Goal: Task Accomplishment & Management: Use online tool/utility

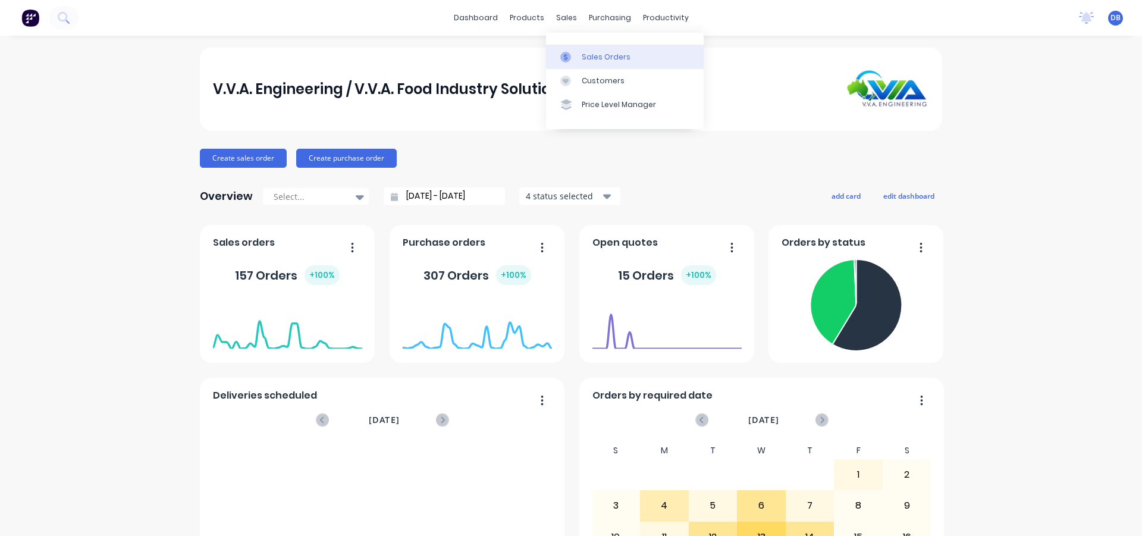
click at [568, 57] on icon at bounding box center [565, 57] width 11 height 11
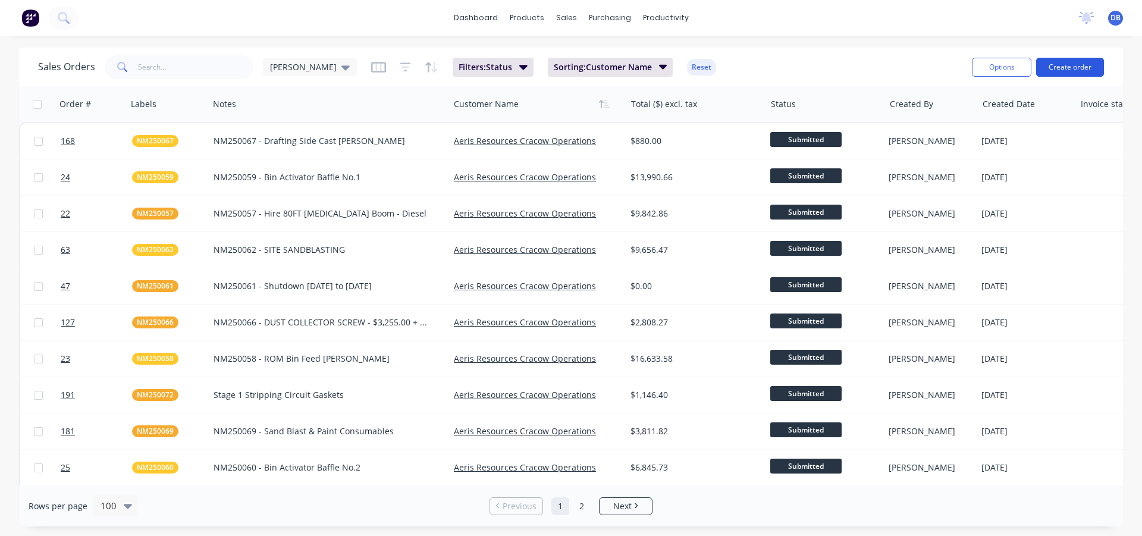
click at [1055, 71] on button "Create order" at bounding box center [1070, 67] width 68 height 19
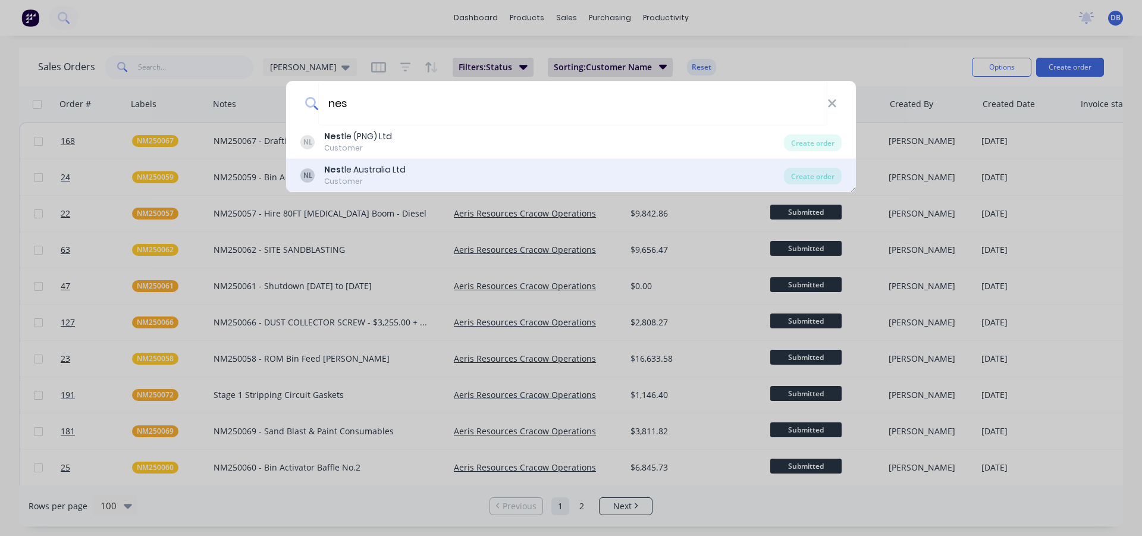
type input "nes"
click at [359, 178] on div "Customer" at bounding box center [364, 181] width 81 height 11
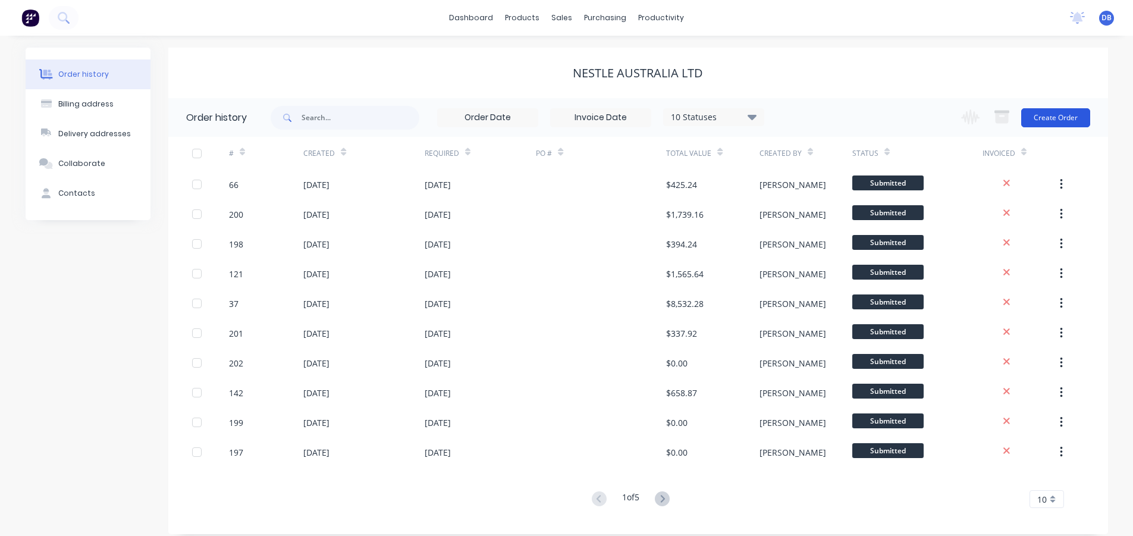
click at [1042, 115] on button "Create Order" at bounding box center [1055, 117] width 69 height 19
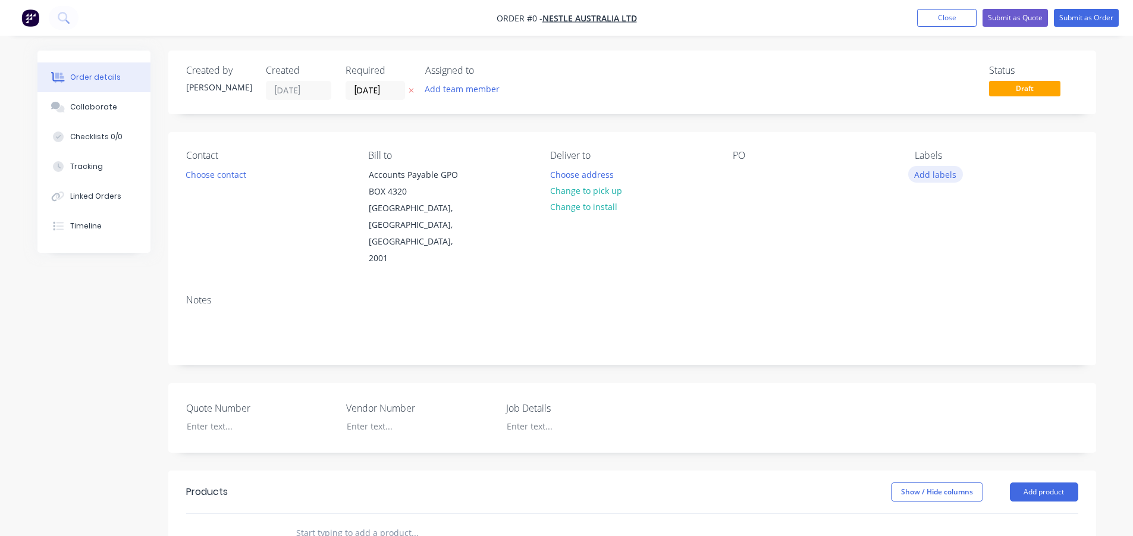
click at [944, 175] on button "Add labels" at bounding box center [935, 174] width 55 height 16
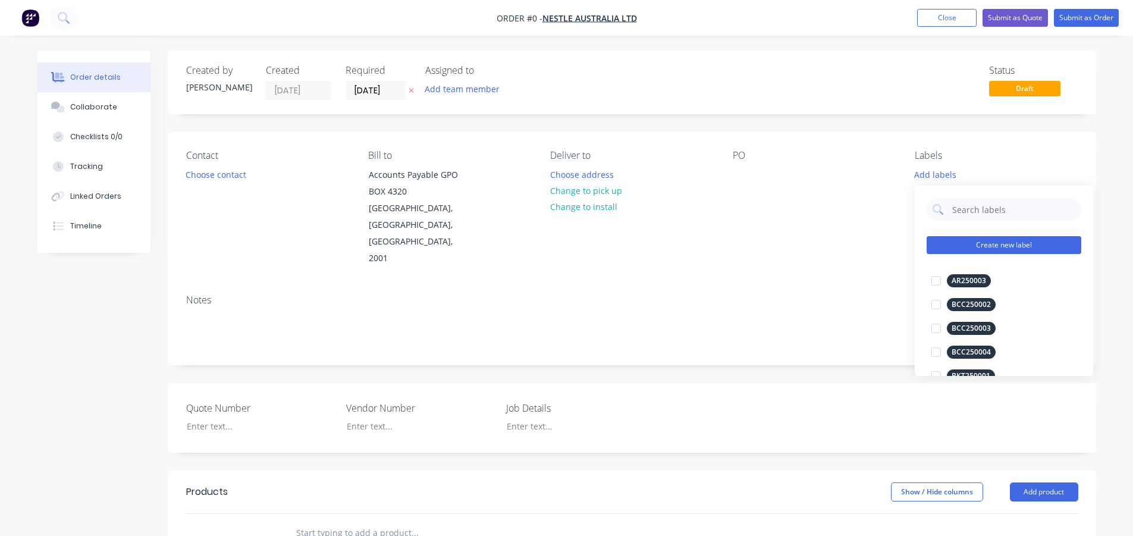
click at [956, 244] on button "Create new label" at bounding box center [1003, 245] width 155 height 18
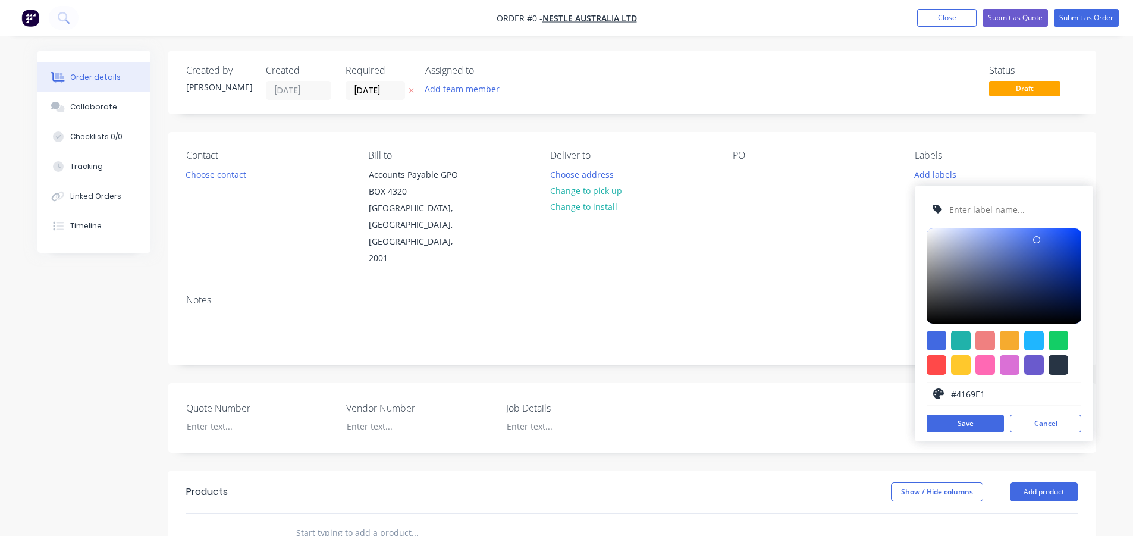
click at [969, 211] on input "text" at bounding box center [1011, 209] width 127 height 23
type input "NES250194"
click at [938, 339] on div at bounding box center [936, 341] width 20 height 20
click at [971, 422] on button "Save" at bounding box center [964, 423] width 77 height 18
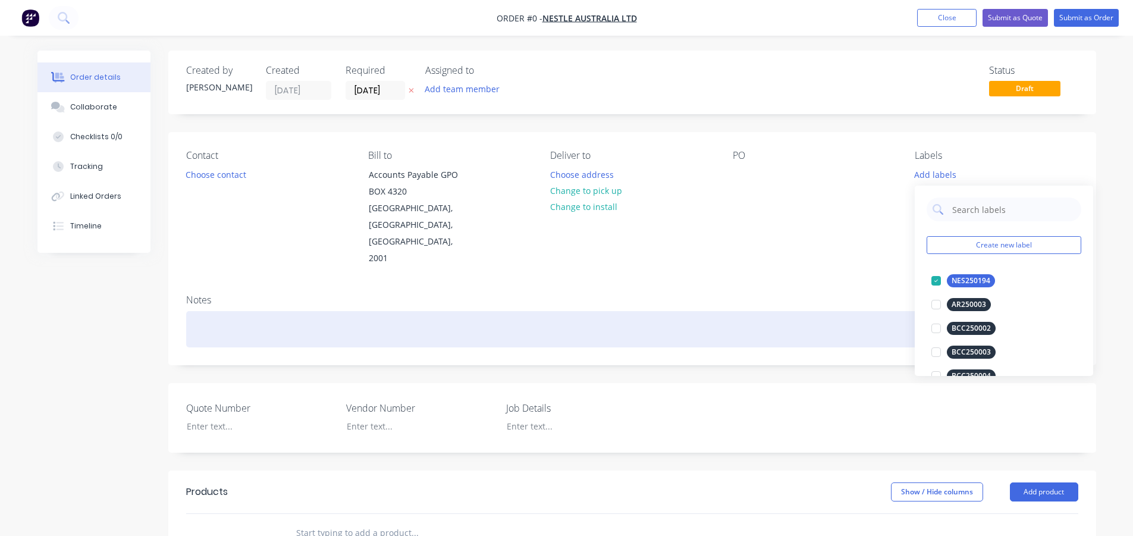
click at [907, 278] on div "Order details Collaborate Checklists 0/0 Tracking Linked Orders Timeline Order …" at bounding box center [567, 454] width 1082 height 806
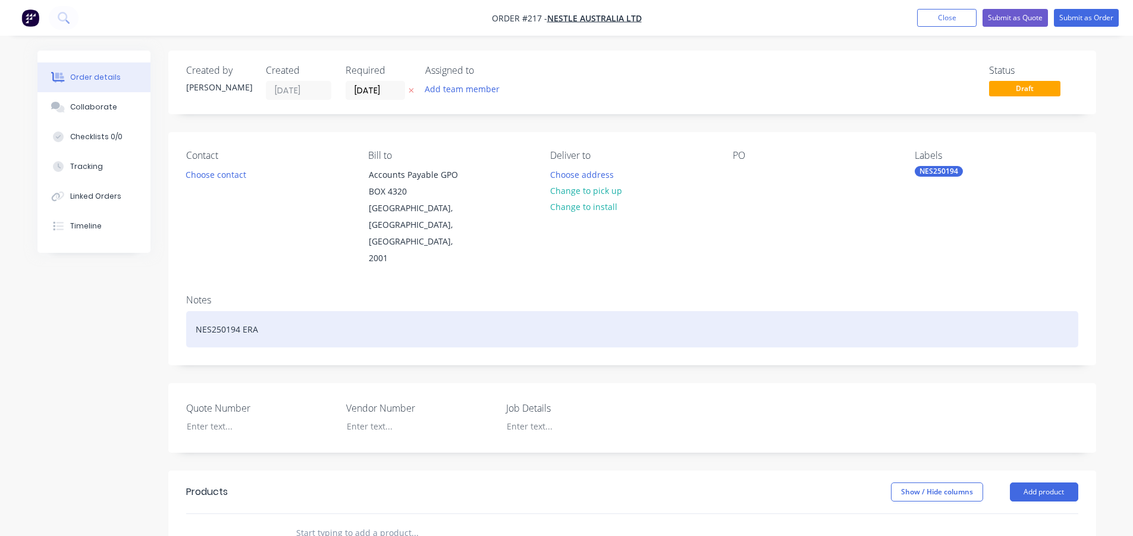
click at [272, 311] on div "NES250194 ERA" at bounding box center [632, 329] width 892 height 36
drag, startPoint x: 405, startPoint y: 298, endPoint x: 152, endPoint y: 290, distance: 254.0
click at [152, 290] on div "Created by [PERSON_NAME] Created [DATE] Required [DATE] Assigned to Add team me…" at bounding box center [566, 454] width 1058 height 806
copy div "NES250194 ERA Gas Line Water Absorption Column"
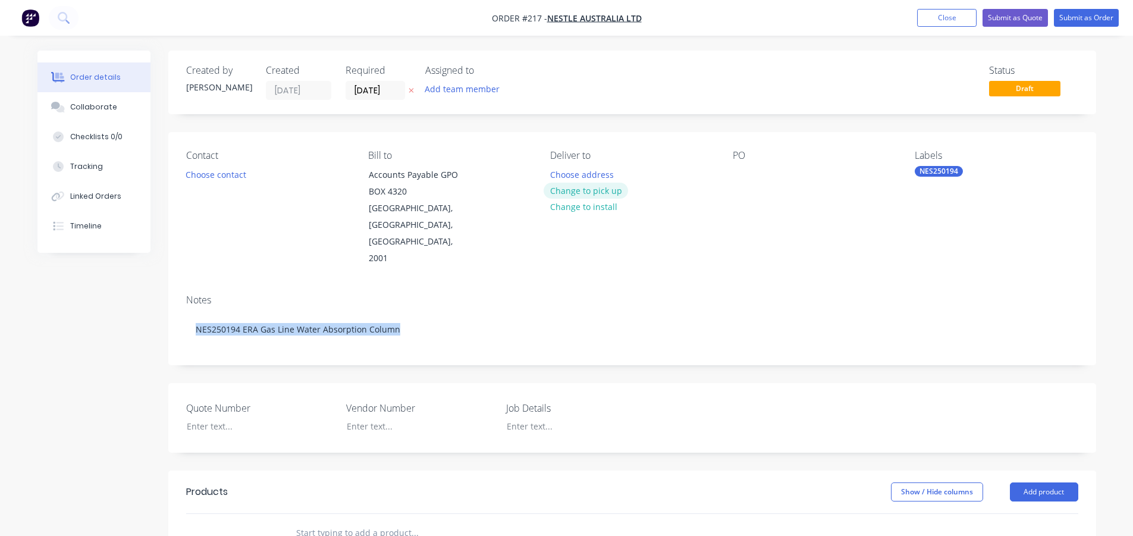
click at [581, 185] on button "Change to pick up" at bounding box center [585, 191] width 84 height 16
click at [562, 170] on div at bounding box center [559, 174] width 19 height 17
paste div
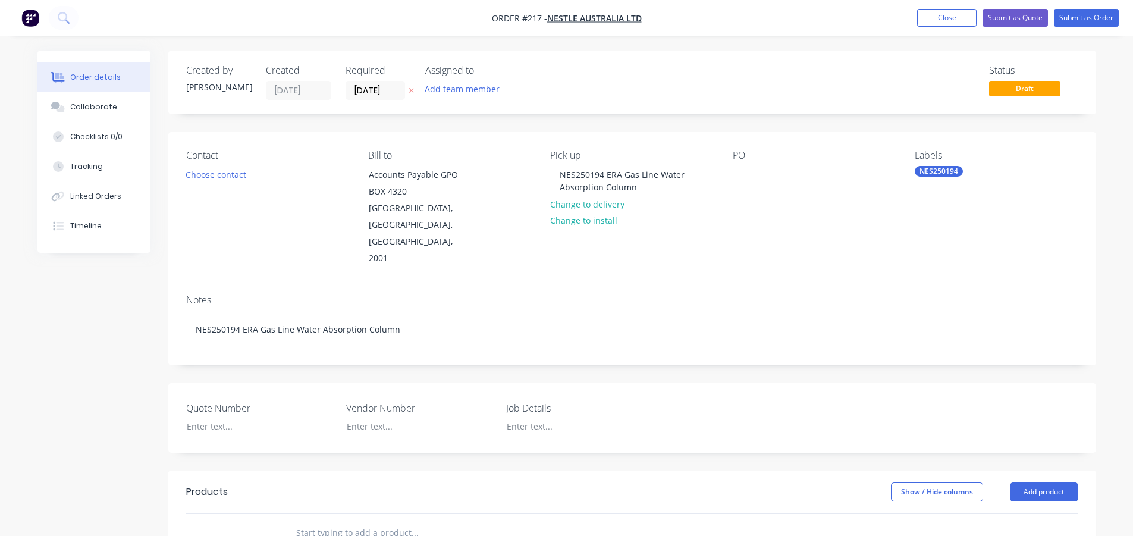
click at [658, 217] on div "Pick up NES250194 ERA Gas Line Water Absorption Column Change to delivery Chang…" at bounding box center [631, 208] width 163 height 117
click at [220, 177] on button "Choose contact" at bounding box center [215, 174] width 73 height 16
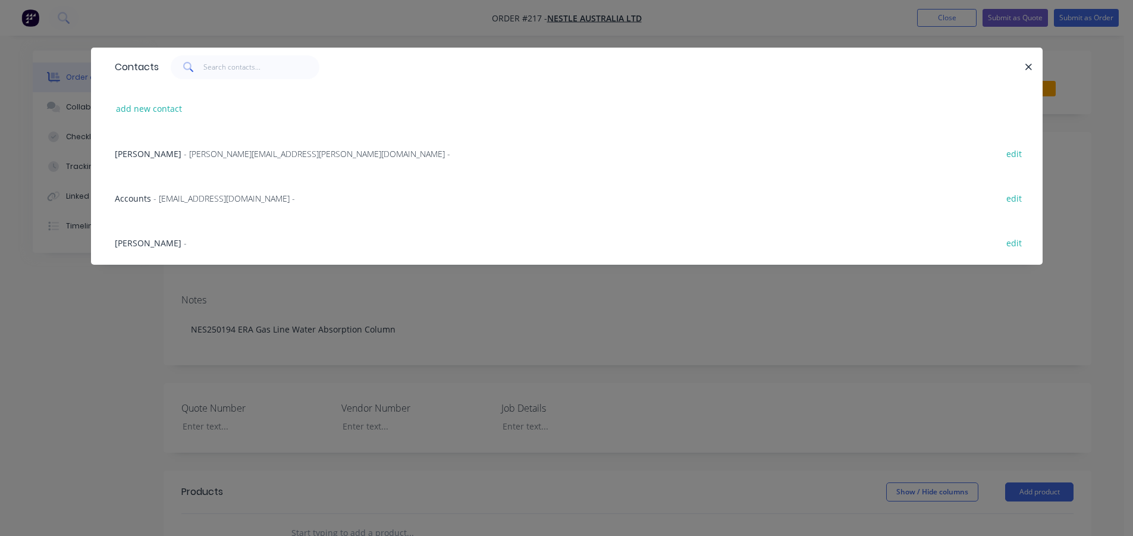
click at [1026, 66] on icon "button" at bounding box center [1028, 67] width 8 height 11
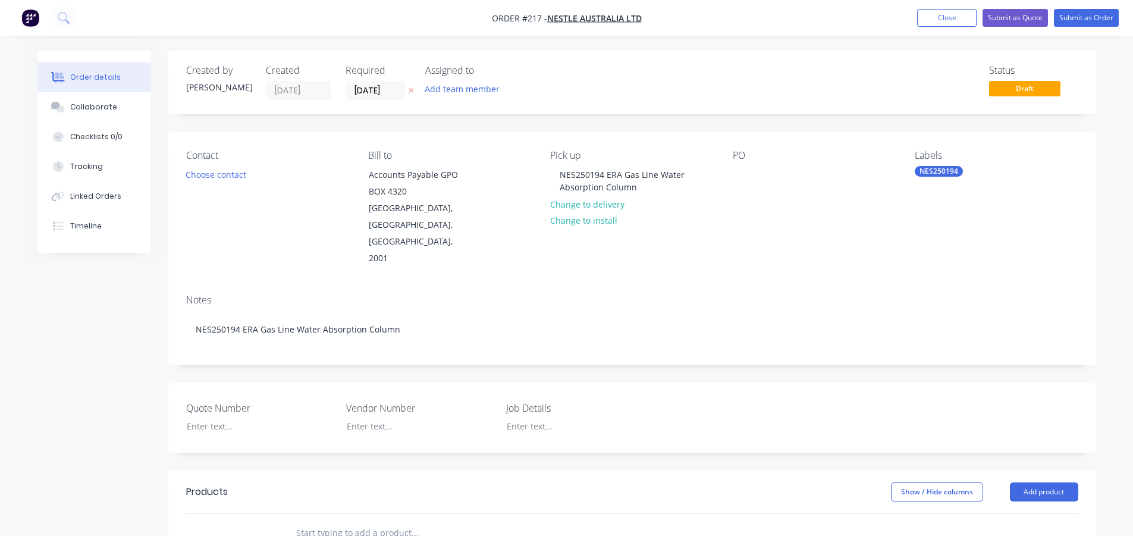
click at [376, 285] on div "Notes NES250194 ERA Gas Line Water Absorption Column" at bounding box center [631, 325] width 927 height 80
click at [1100, 15] on button "Submit as Order" at bounding box center [1086, 18] width 65 height 18
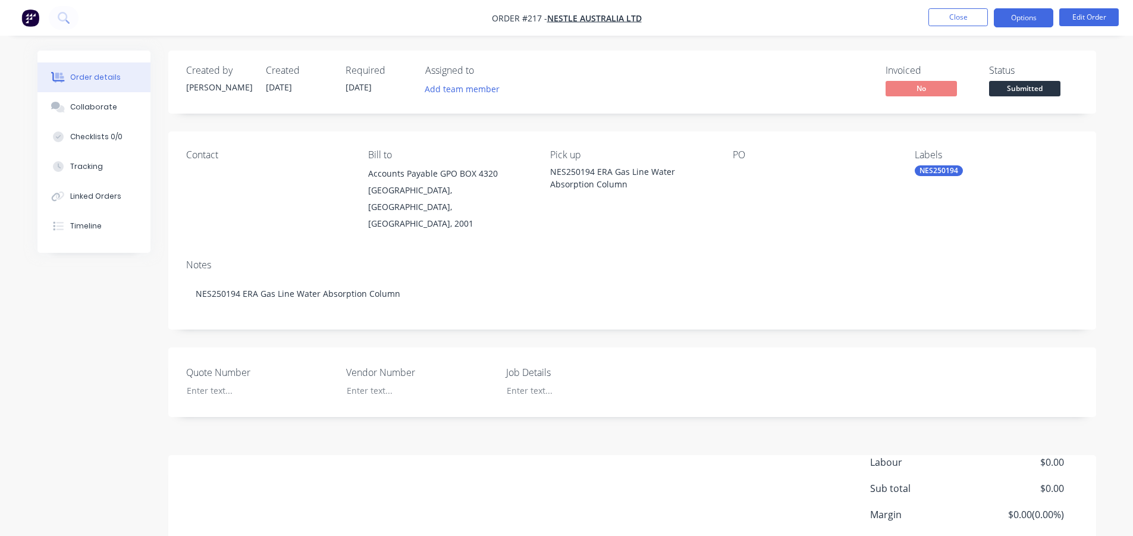
click at [1018, 18] on button "Options" at bounding box center [1022, 17] width 59 height 19
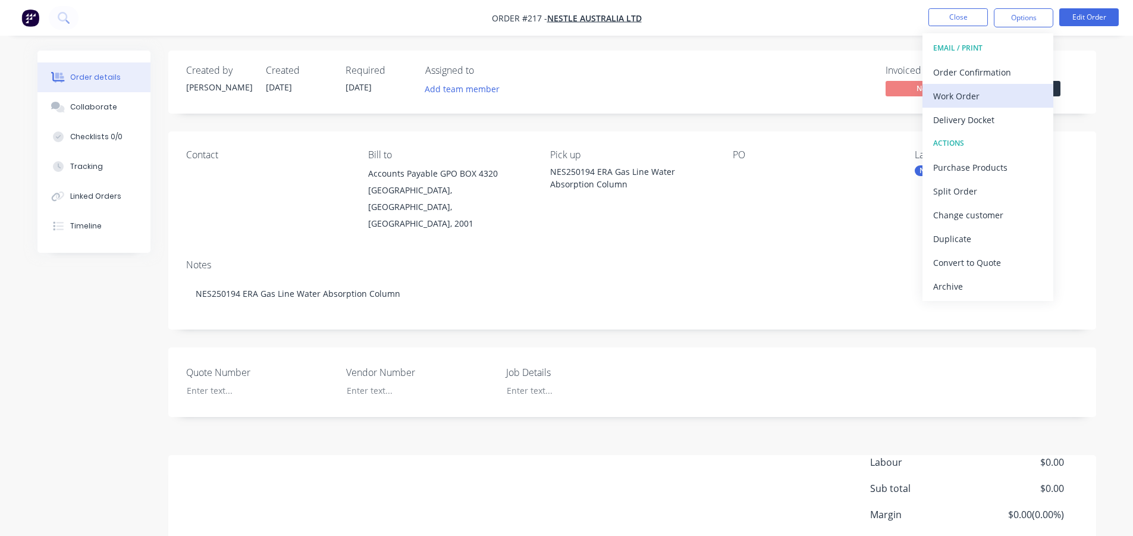
click at [973, 92] on div "Work Order" at bounding box center [987, 95] width 109 height 17
click at [958, 101] on div "With pricing" at bounding box center [987, 95] width 109 height 17
click at [965, 24] on button "Close" at bounding box center [957, 17] width 59 height 18
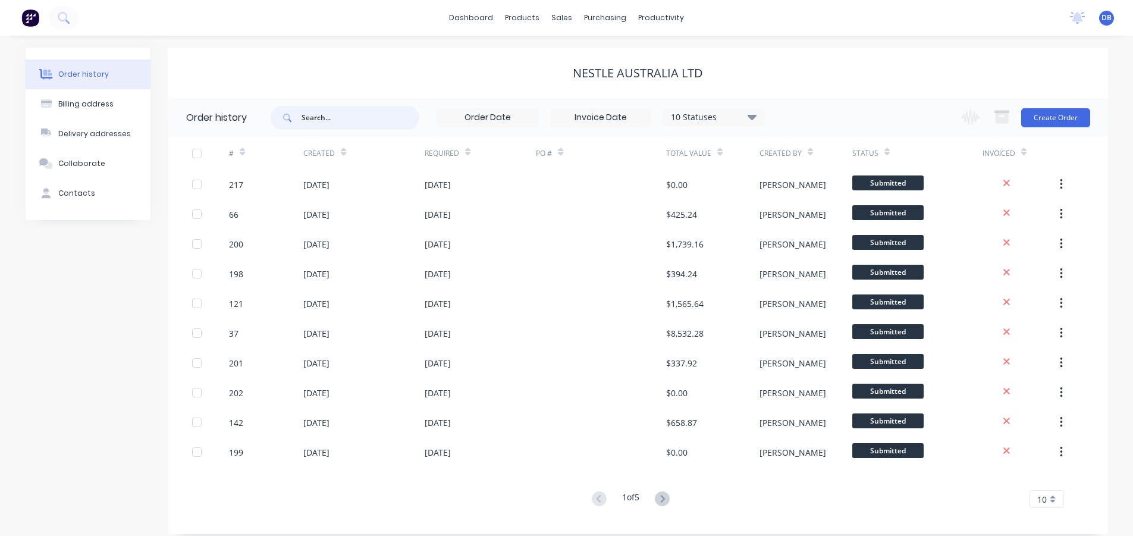
click at [325, 122] on input "text" at bounding box center [360, 118] width 118 height 24
type input "n"
click at [334, 120] on input "n" at bounding box center [360, 118] width 118 height 24
type input "nes"
click at [532, 21] on div "products" at bounding box center [522, 18] width 46 height 18
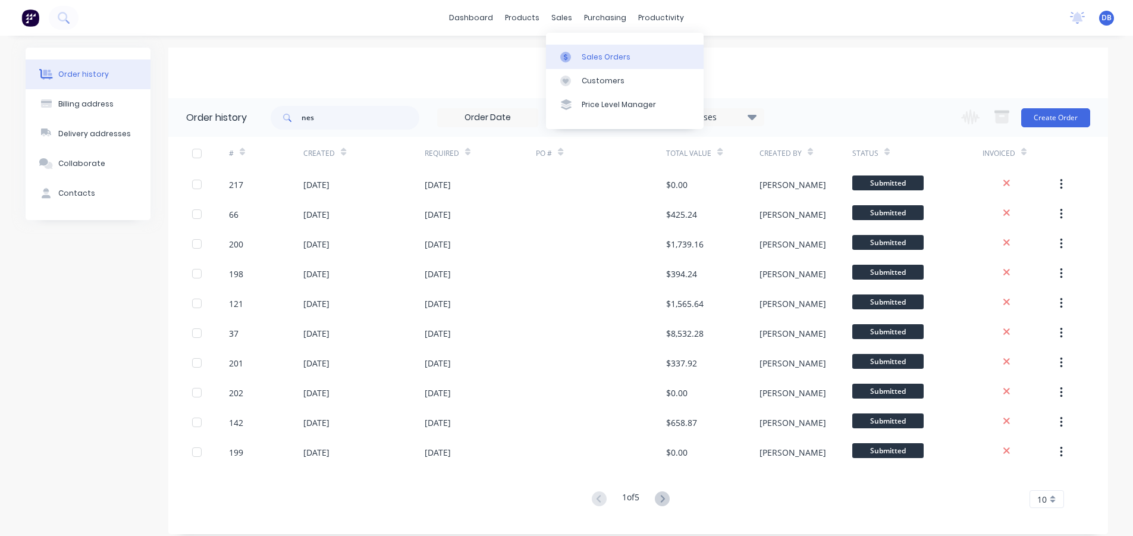
click at [562, 58] on icon at bounding box center [565, 57] width 11 height 11
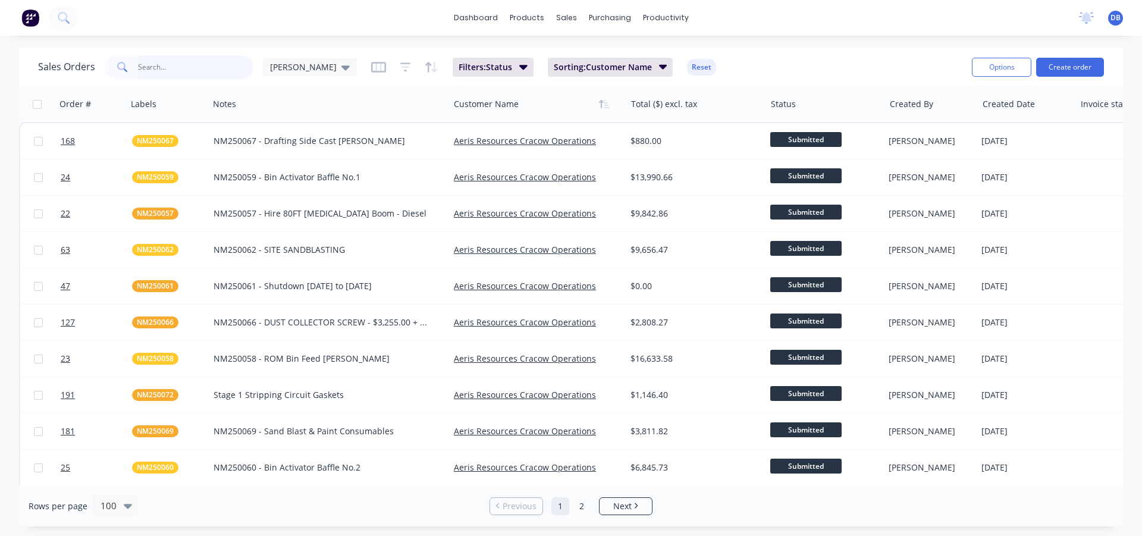
click at [217, 74] on input "text" at bounding box center [196, 67] width 116 height 24
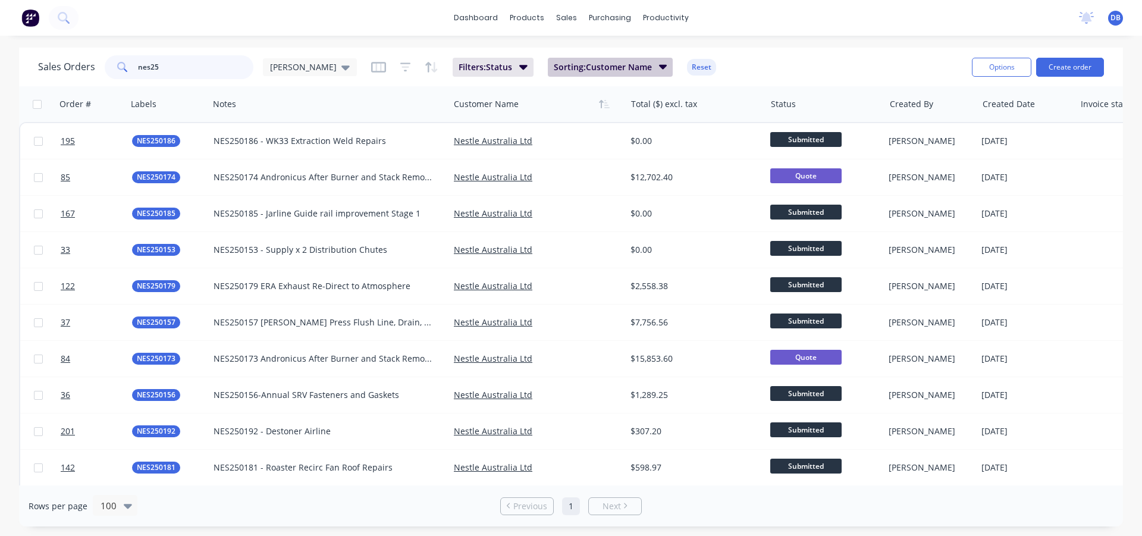
type input "nes25"
click at [658, 66] on icon "button" at bounding box center [662, 67] width 8 height 5
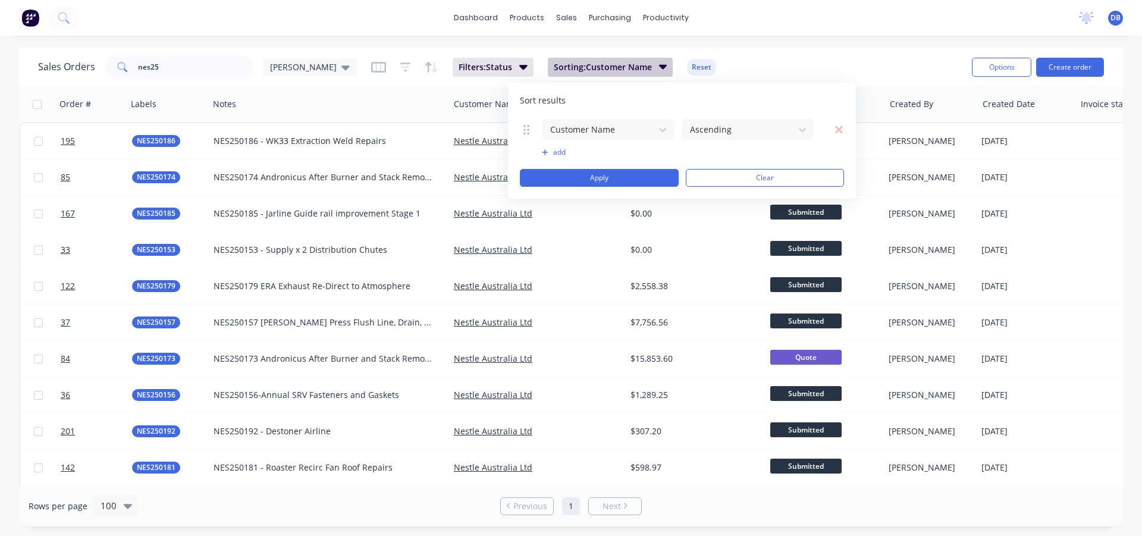
click at [658, 66] on icon "button" at bounding box center [662, 67] width 8 height 5
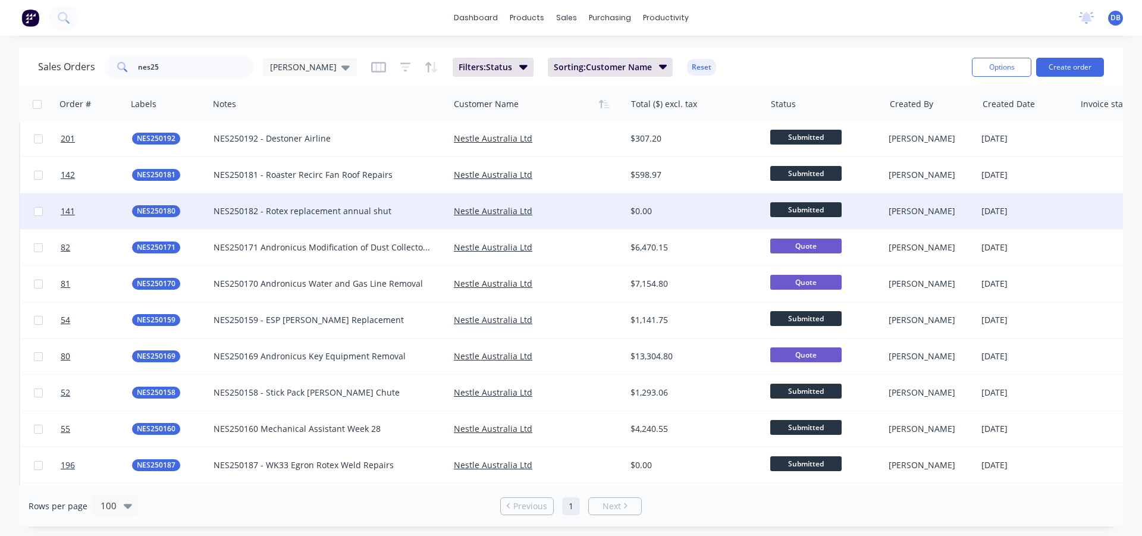
scroll to position [297, 0]
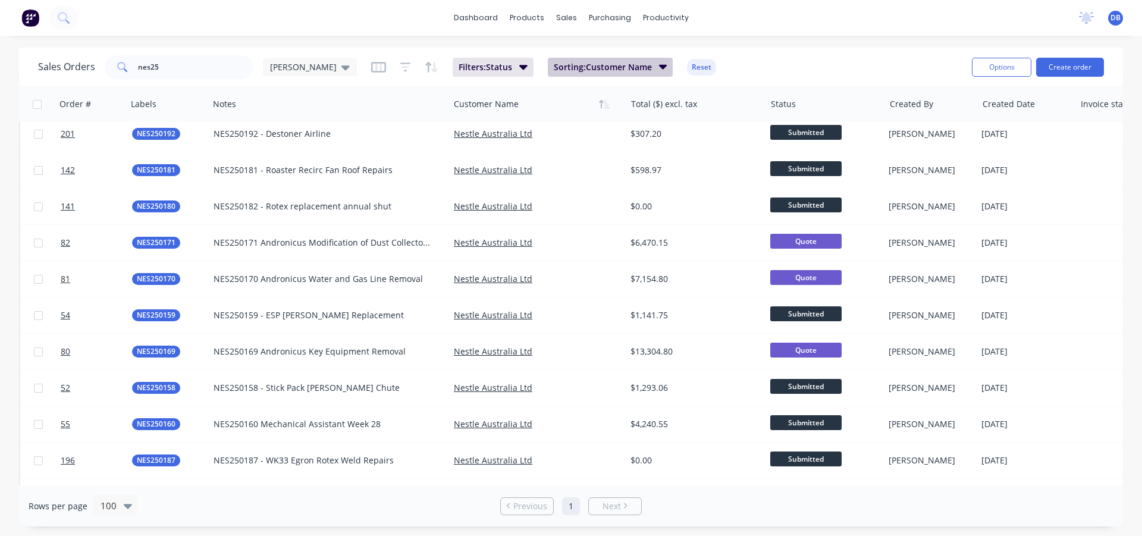
click at [554, 66] on span "Sorting: Customer Name" at bounding box center [603, 67] width 98 height 12
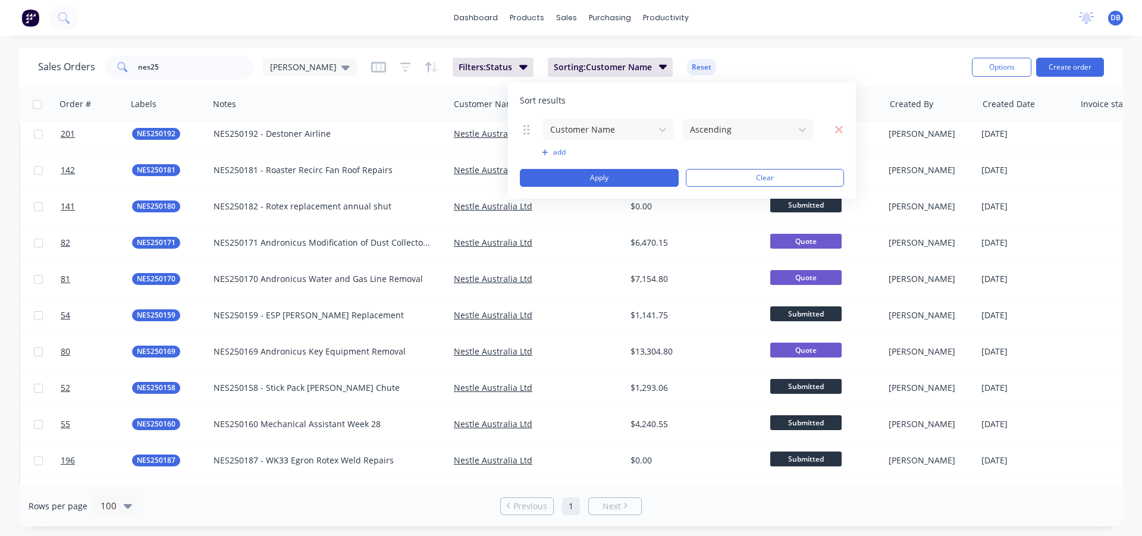
click at [543, 150] on icon "button" at bounding box center [545, 152] width 7 height 7
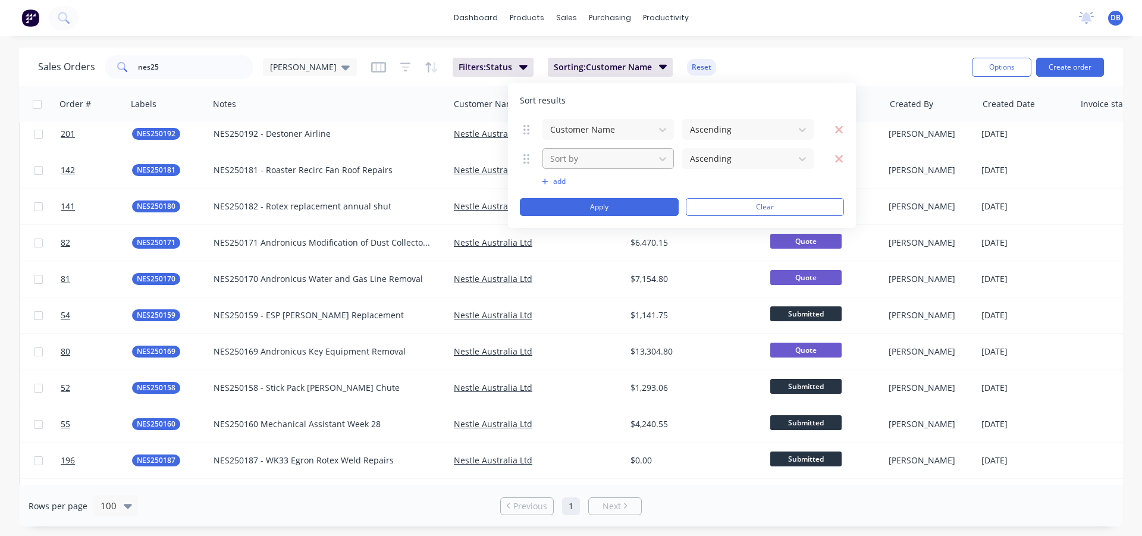
click at [559, 155] on div at bounding box center [598, 158] width 99 height 15
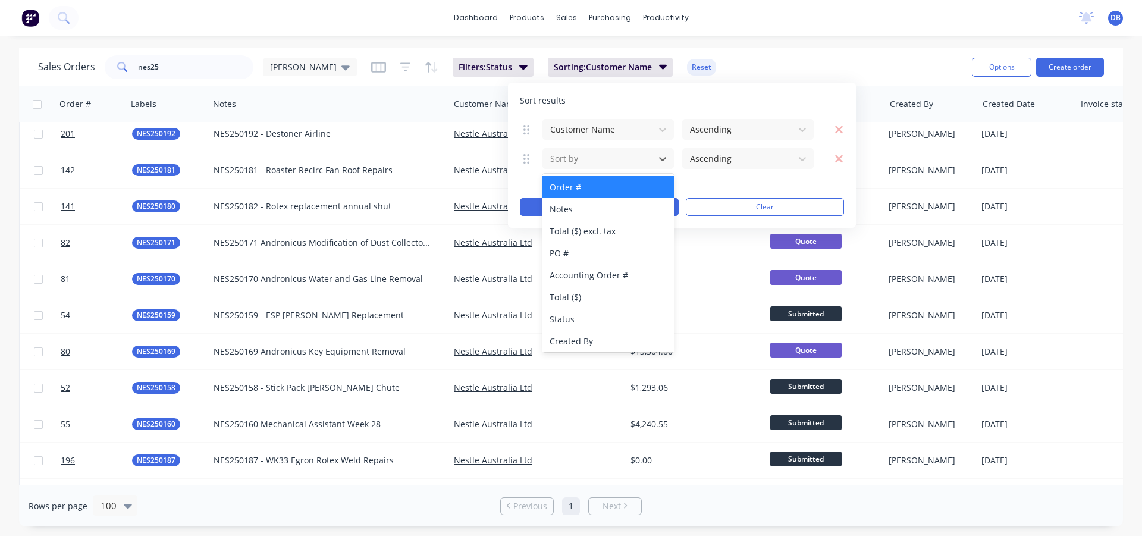
click at [564, 182] on div "Order #" at bounding box center [607, 187] width 131 height 22
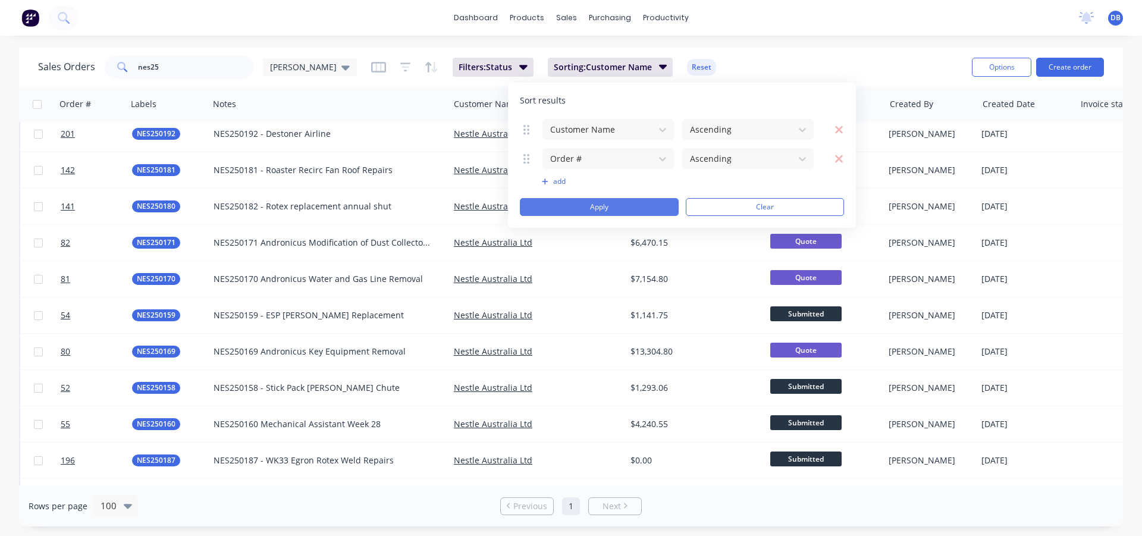
click at [655, 201] on button "Apply" at bounding box center [599, 207] width 159 height 18
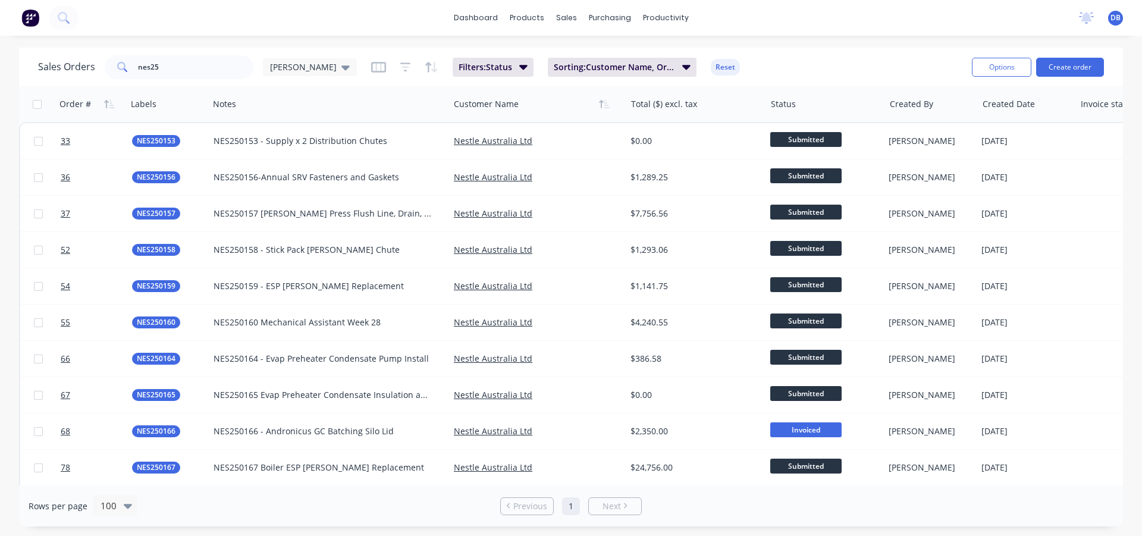
scroll to position [0, 0]
click at [301, 73] on div "[PERSON_NAME]" at bounding box center [310, 67] width 94 height 18
click at [418, 193] on button "edit" at bounding box center [414, 192] width 15 height 12
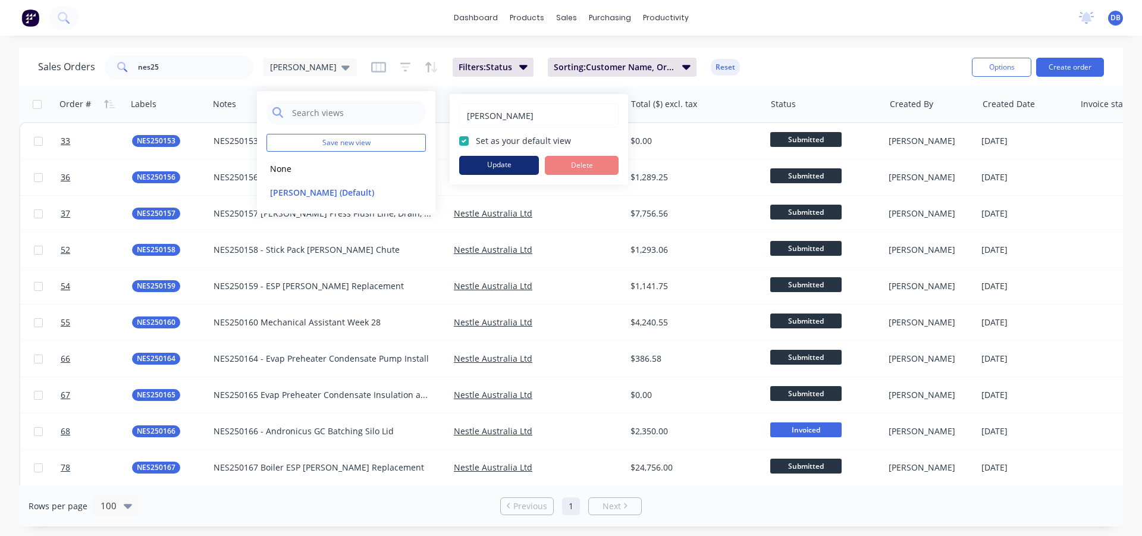
click at [469, 168] on button "Update" at bounding box center [499, 165] width 80 height 19
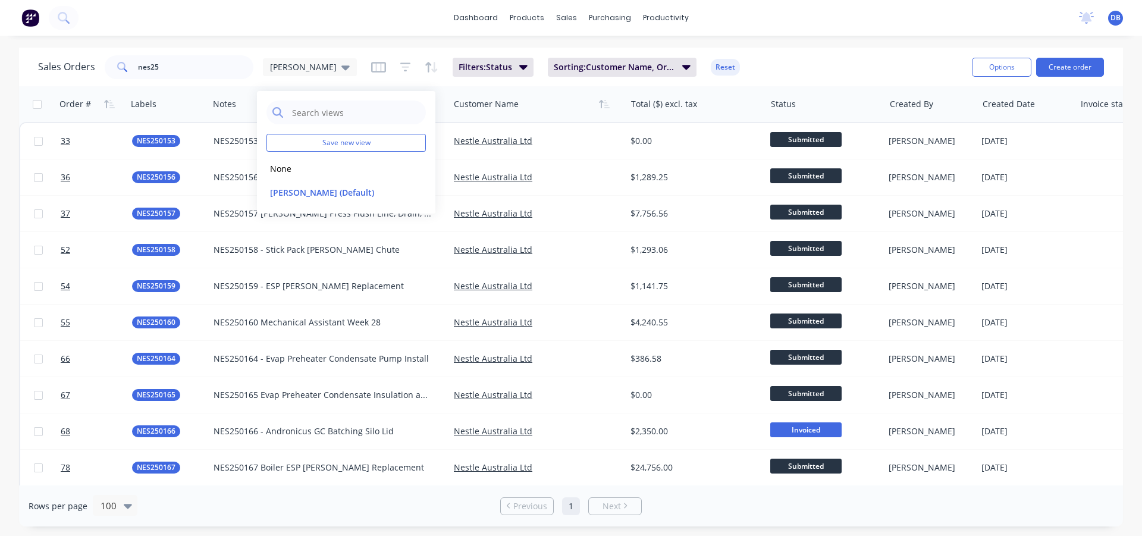
click at [872, 55] on div "Sales Orders nes25 [PERSON_NAME]: Status Sorting: Customer Name, Order # Reset" at bounding box center [500, 66] width 924 height 29
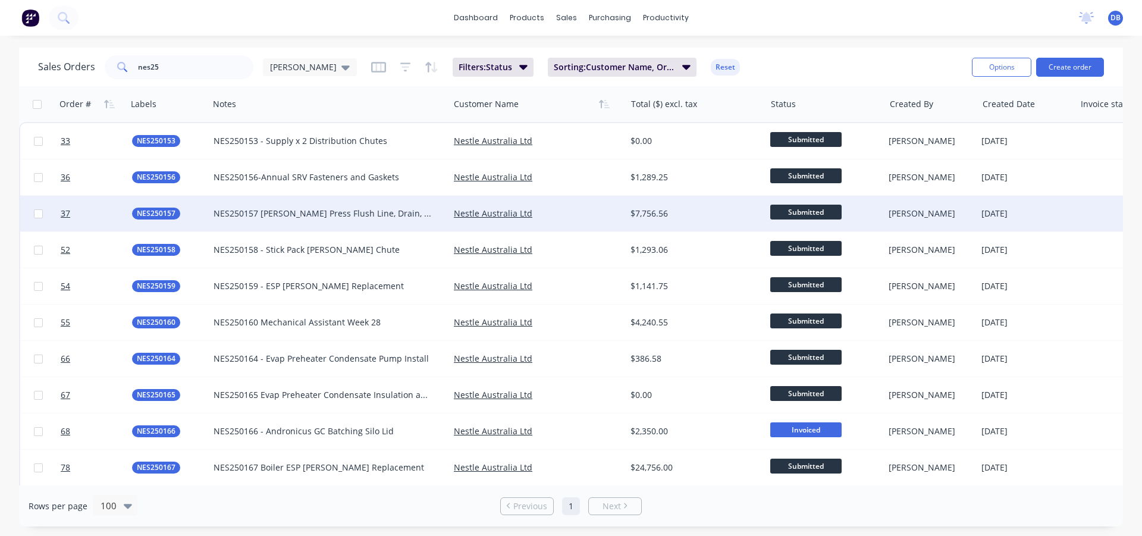
click at [340, 220] on div "NES250157 [PERSON_NAME] Press Flush Line, Drain, Chute, Vent, Platform" at bounding box center [329, 214] width 240 height 36
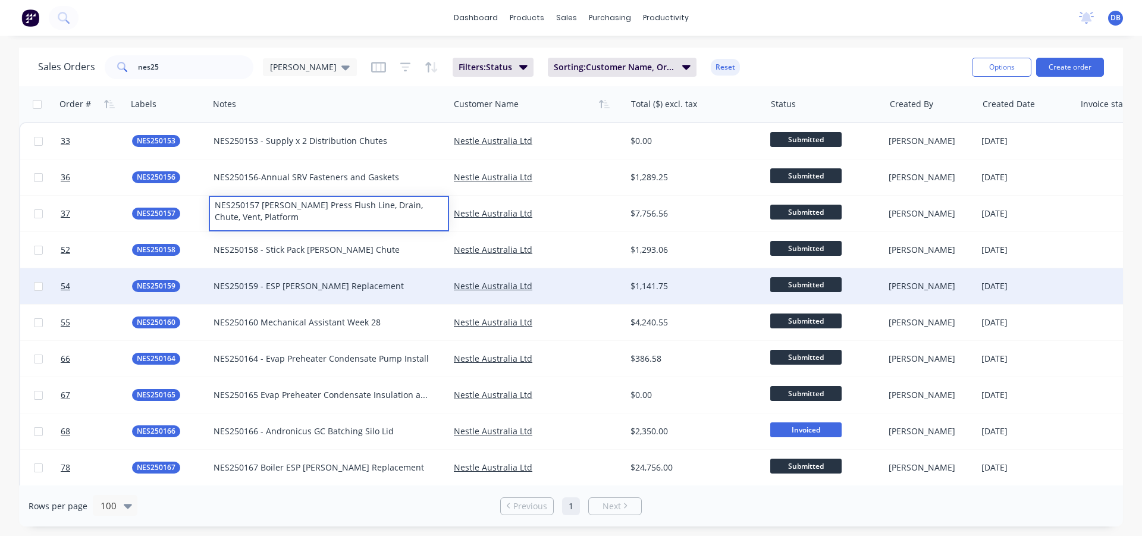
click at [556, 268] on div "Nestle Australia Ltd" at bounding box center [537, 286] width 177 height 36
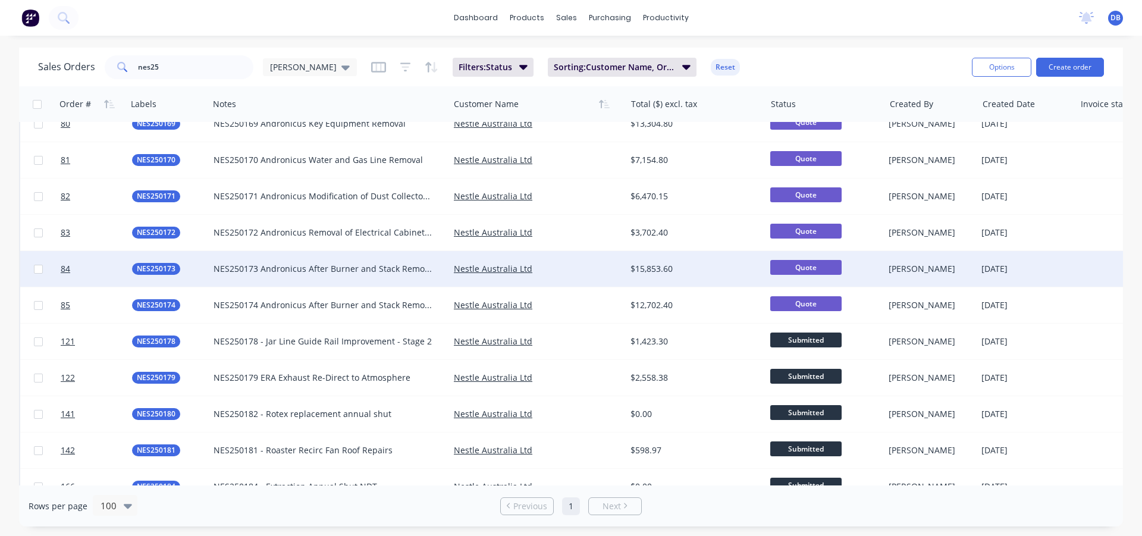
scroll to position [476, 0]
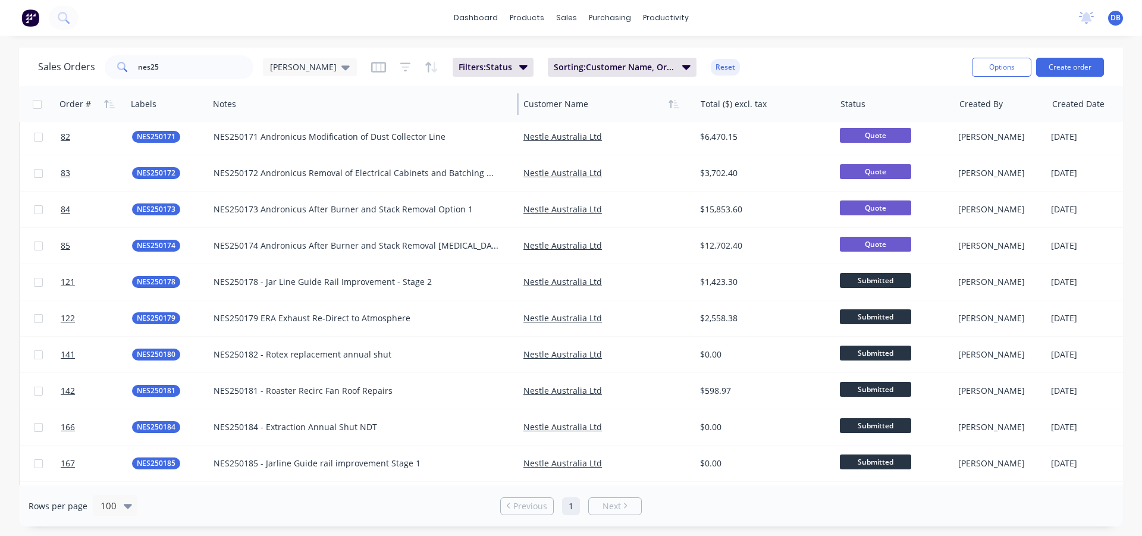
drag, startPoint x: 448, startPoint y: 108, endPoint x: 518, endPoint y: 104, distance: 69.7
click at [518, 104] on div at bounding box center [518, 103] width 2 height 21
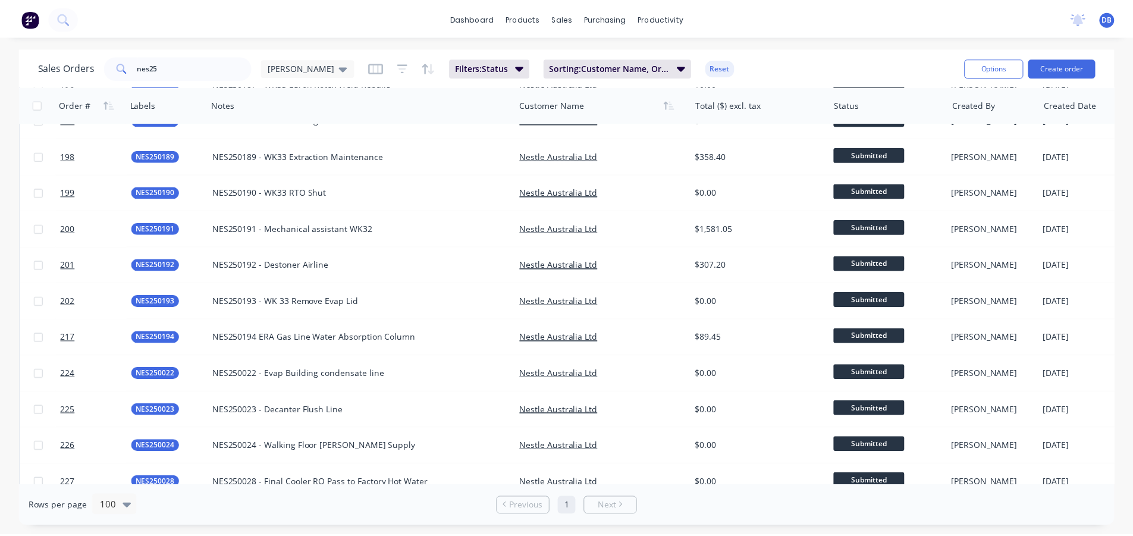
scroll to position [948, 0]
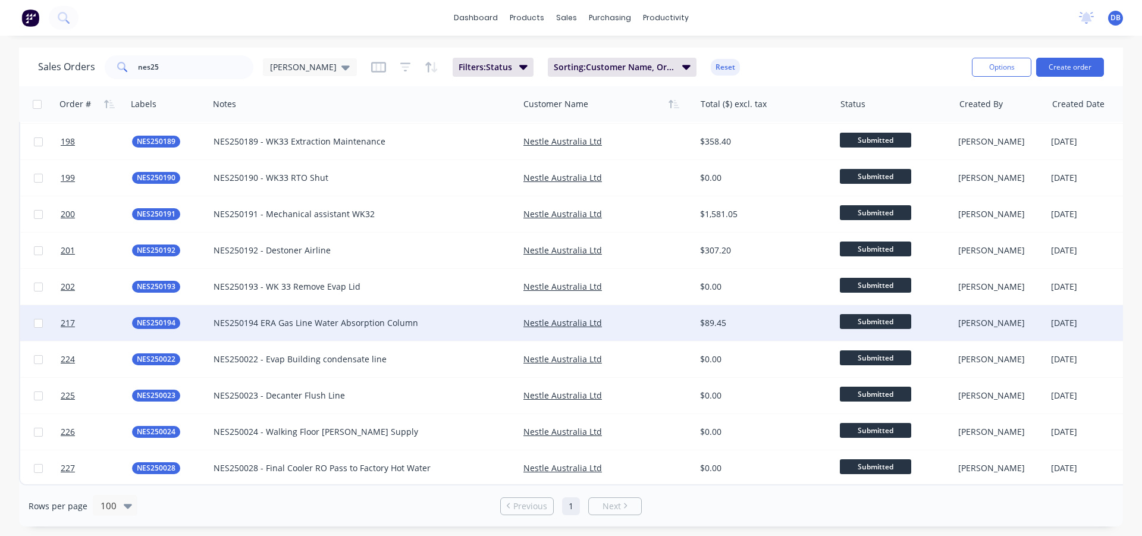
click at [760, 317] on div "$89.45" at bounding box center [762, 323] width 124 height 12
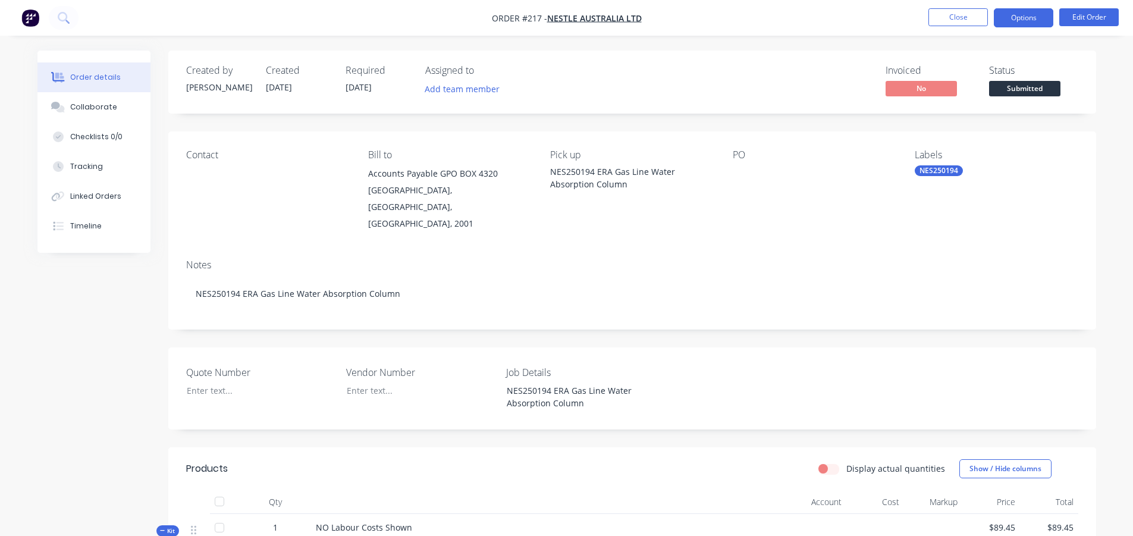
click at [1030, 22] on button "Options" at bounding box center [1022, 17] width 59 height 19
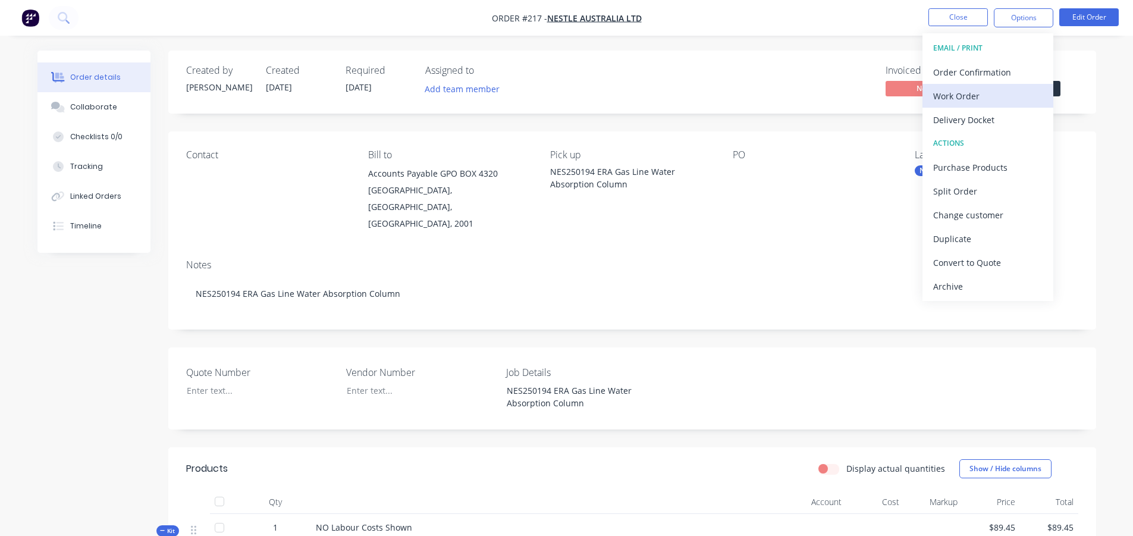
click at [991, 98] on div "Work Order" at bounding box center [987, 95] width 109 height 17
click at [967, 94] on div "With pricing" at bounding box center [987, 95] width 109 height 17
